Goal: Information Seeking & Learning: Learn about a topic

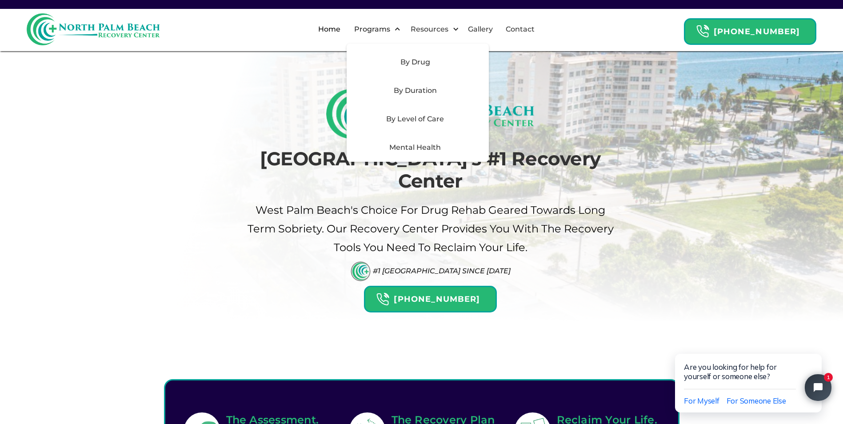
click at [423, 112] on div "By Level of Care" at bounding box center [418, 119] width 142 height 28
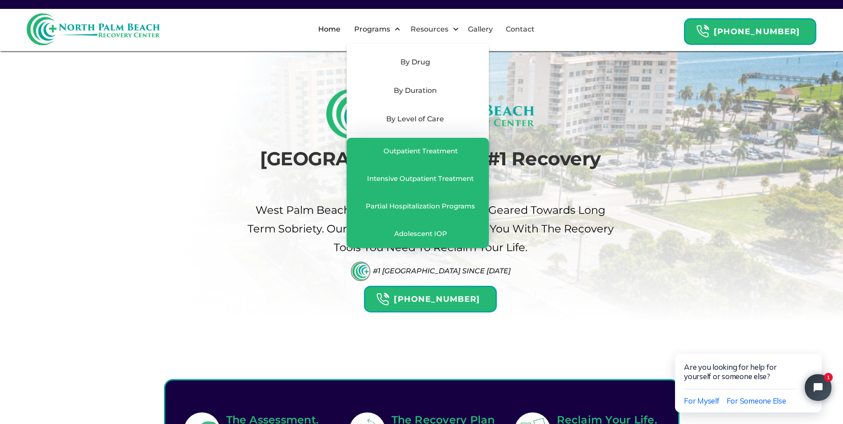
click at [478, 89] on div "By Duration" at bounding box center [415, 90] width 126 height 11
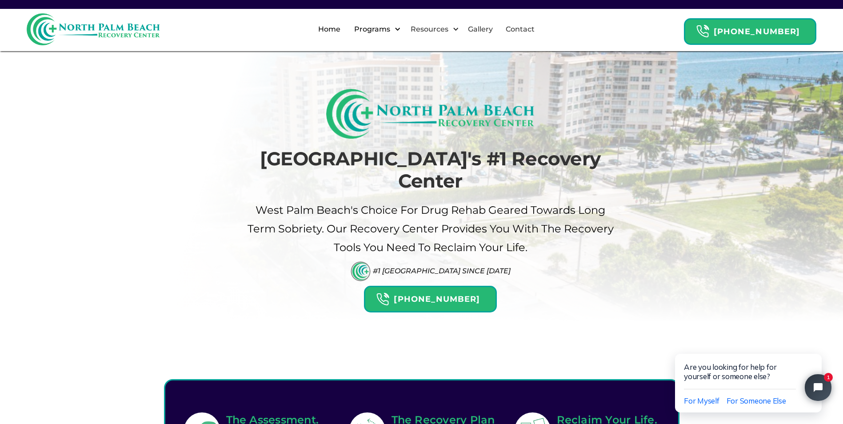
click at [391, 26] on div "Programs" at bounding box center [372, 29] width 40 height 11
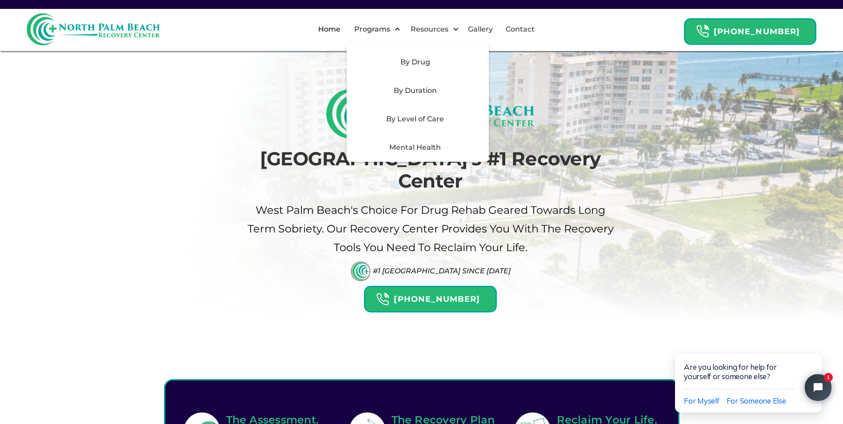
click at [424, 93] on div "By Duration" at bounding box center [415, 90] width 126 height 11
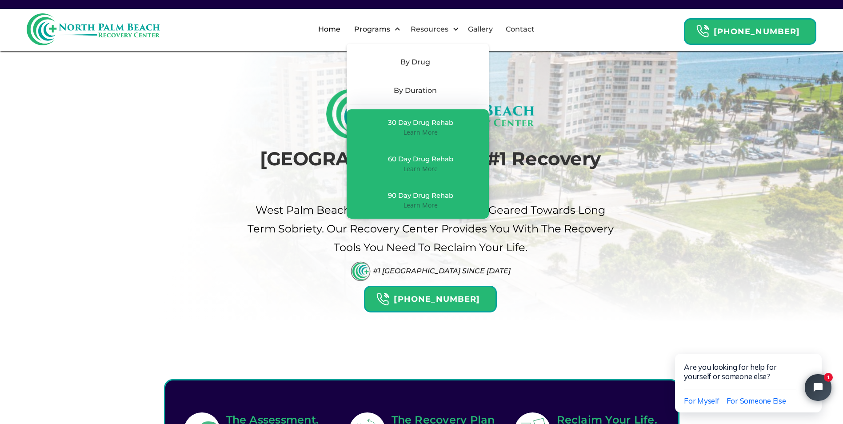
click at [441, 66] on div "By Drug" at bounding box center [415, 62] width 126 height 11
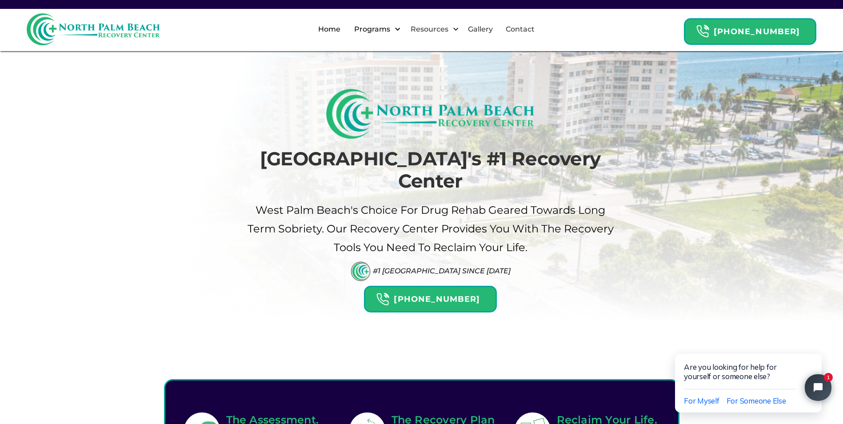
click at [401, 29] on div at bounding box center [397, 29] width 7 height 7
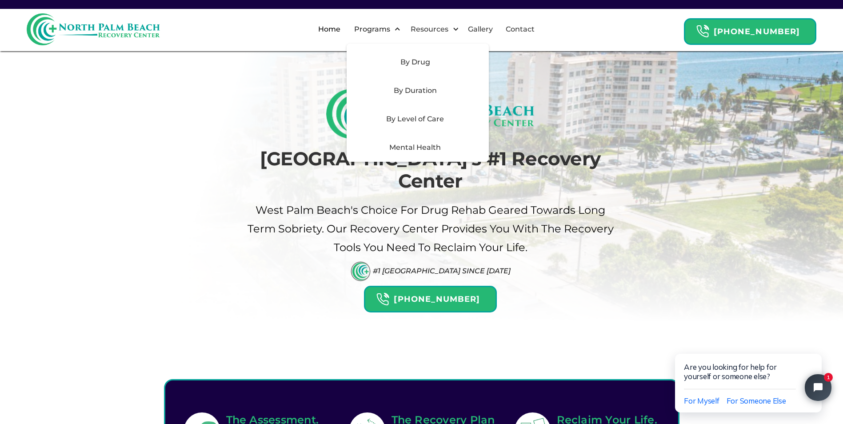
click at [419, 61] on div "By Drug" at bounding box center [415, 62] width 126 height 11
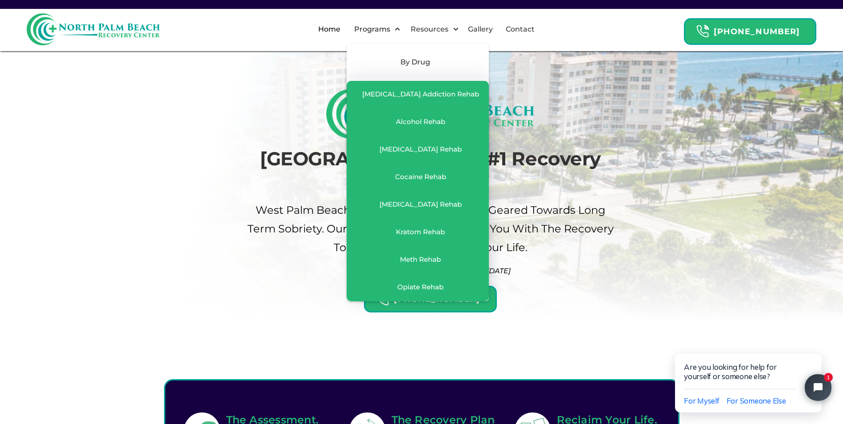
click at [419, 61] on div "By Drug" at bounding box center [415, 62] width 126 height 11
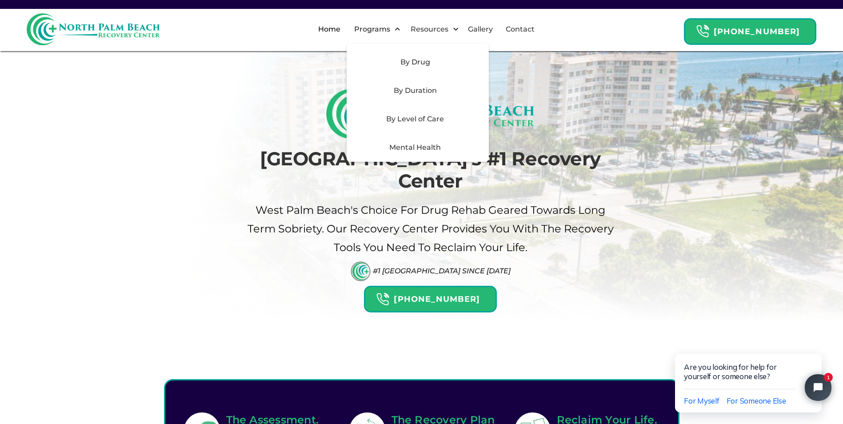
click at [433, 152] on div "Mental Health" at bounding box center [415, 147] width 126 height 11
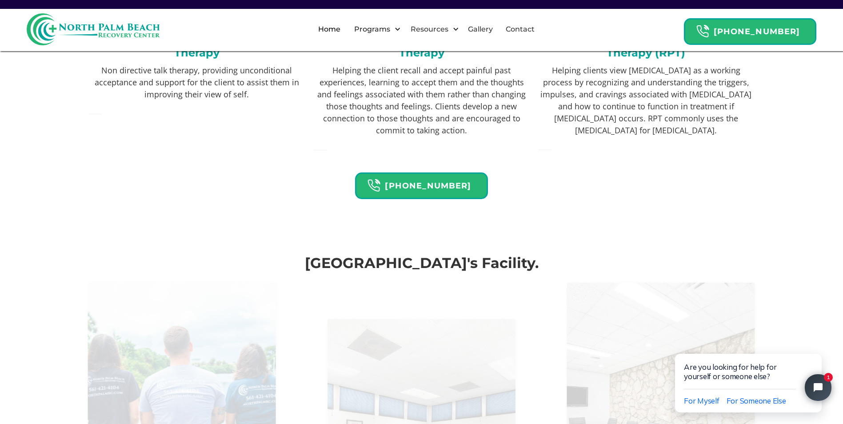
scroll to position [1778, 0]
